Goal: Task Accomplishment & Management: Manage account settings

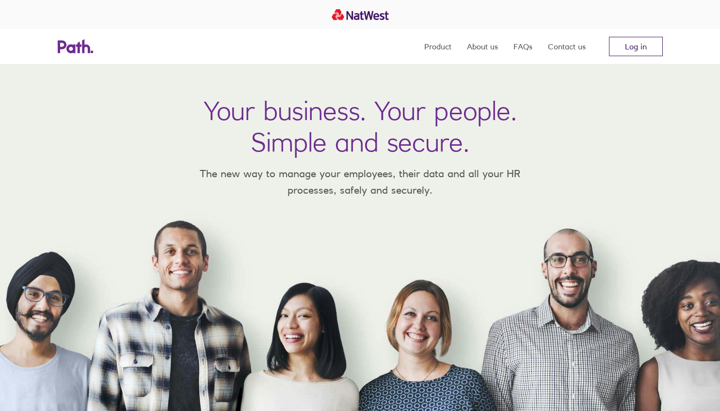
click at [628, 41] on link "Log in" at bounding box center [636, 46] width 54 height 19
click at [619, 53] on link "Log in" at bounding box center [636, 46] width 54 height 19
